Goal: Task Accomplishment & Management: Manage account settings

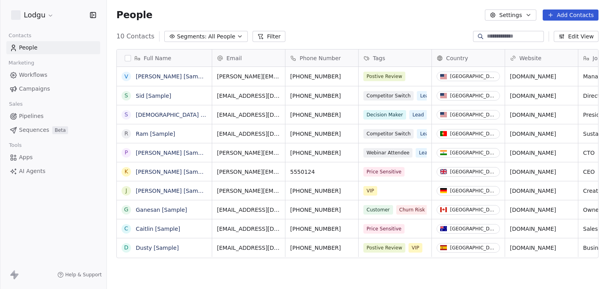
scroll to position [248, 495]
click at [28, 18] on html "Lodgu Contacts People Marketing Workflows Campaigns Sales Pipelines Sequences B…" at bounding box center [304, 144] width 608 height 289
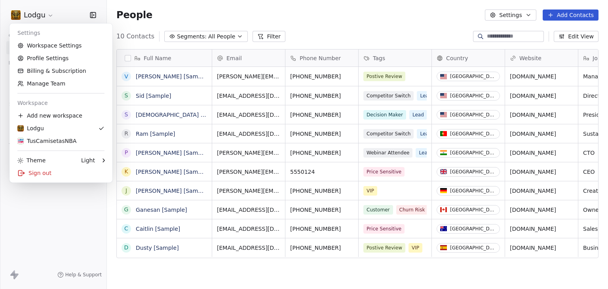
click at [64, 231] on html "Lodgu Contacts People Marketing Workflows Campaigns Sales Pipelines Sequences B…" at bounding box center [304, 144] width 608 height 289
click at [41, 17] on html "Lodgu Contacts People Marketing Workflows Campaigns Sales Pipelines Sequences B…" at bounding box center [304, 144] width 608 height 289
click at [44, 45] on link "Workspace Settings" at bounding box center [61, 45] width 97 height 13
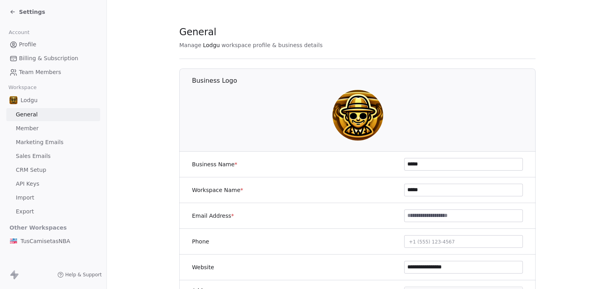
click at [59, 145] on span "Marketing Emails" at bounding box center [40, 142] width 48 height 8
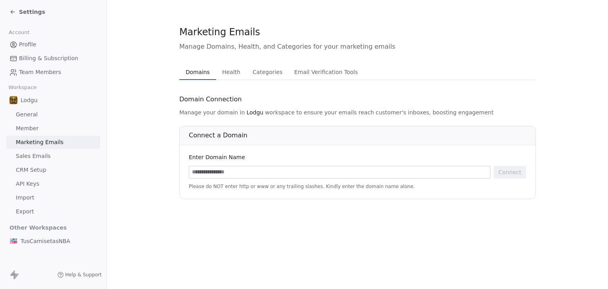
click at [28, 8] on span "Settings" at bounding box center [32, 12] width 26 height 8
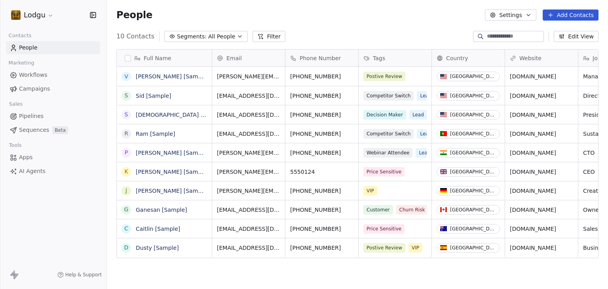
scroll to position [248, 495]
click at [33, 8] on html "Lodgu Contacts People Marketing Workflows Campaigns Sales Pipelines Sequences B…" at bounding box center [304, 144] width 608 height 289
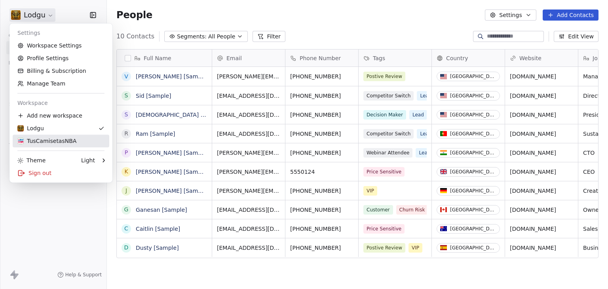
click at [37, 142] on div "TusCamisetasNBA" at bounding box center [46, 141] width 59 height 8
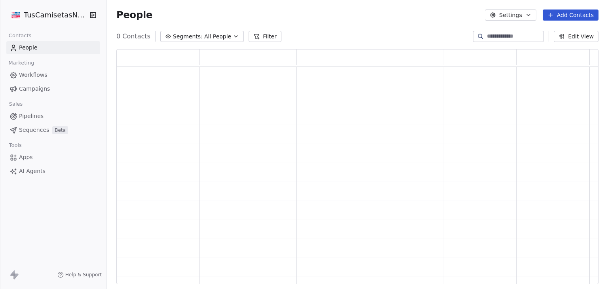
scroll to position [229, 476]
click at [37, 19] on html "TusCamisetasNBA Contacts People Marketing Workflows Campaigns Sales Pipelines S…" at bounding box center [304, 144] width 608 height 289
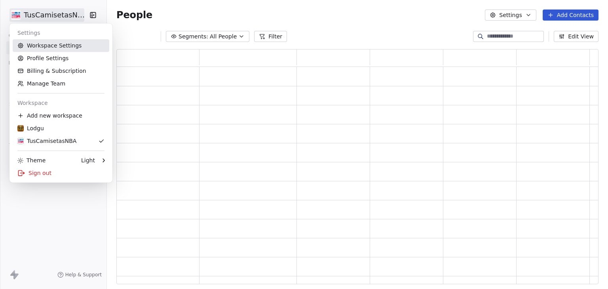
click at [38, 43] on link "Workspace Settings" at bounding box center [61, 45] width 97 height 13
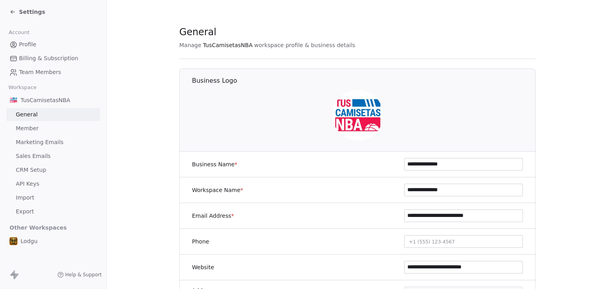
click at [49, 147] on link "Marketing Emails" at bounding box center [53, 142] width 94 height 13
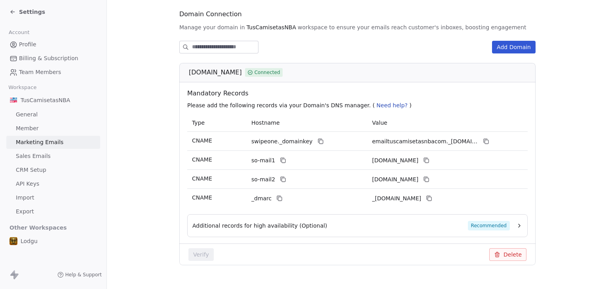
scroll to position [99, 0]
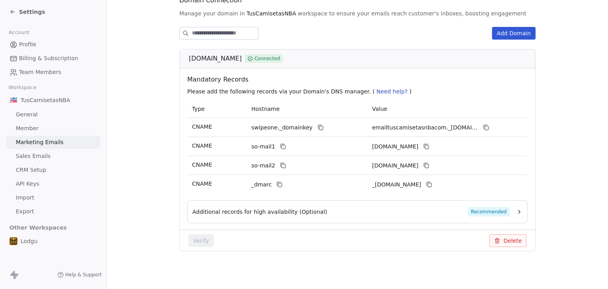
click at [27, 13] on span "Settings" at bounding box center [32, 12] width 26 height 8
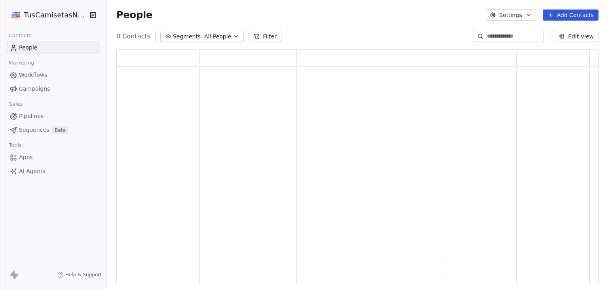
scroll to position [229, 476]
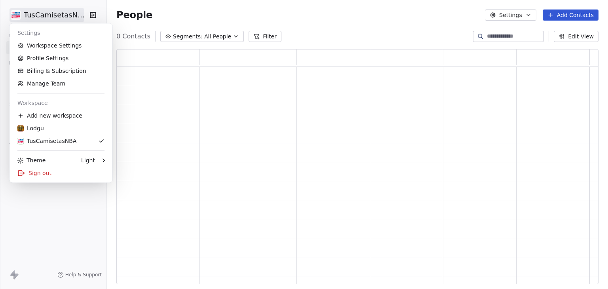
click at [27, 13] on html "TusCamisetasNBA Contacts People Marketing Workflows Campaigns Sales Pipelines S…" at bounding box center [304, 144] width 608 height 289
click at [32, 169] on div "Sign out" at bounding box center [61, 173] width 97 height 13
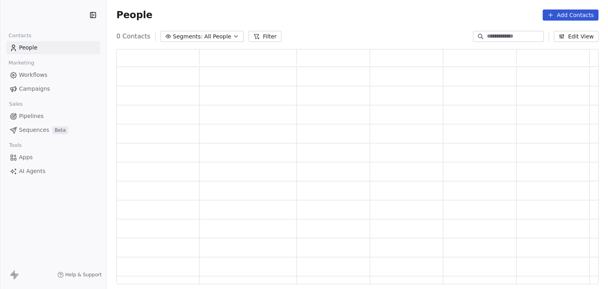
scroll to position [229, 476]
